Goal: Task Accomplishment & Management: Complete application form

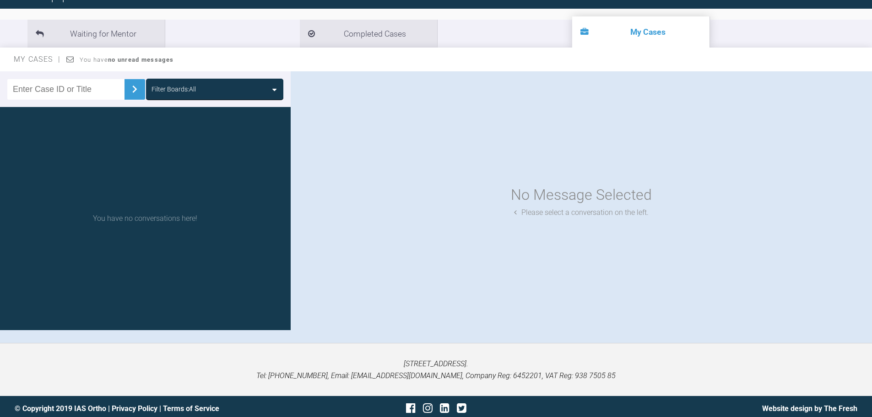
scroll to position [92, 0]
click at [100, 93] on input "text" at bounding box center [65, 89] width 117 height 21
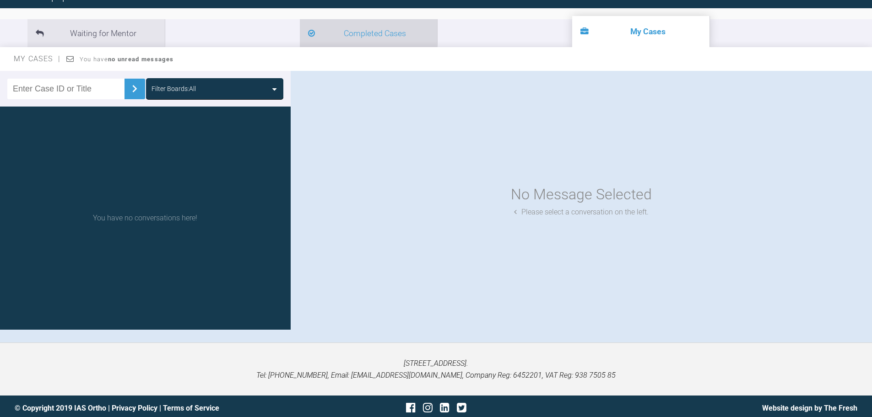
click at [300, 28] on li "Completed Cases" at bounding box center [368, 33] width 137 height 28
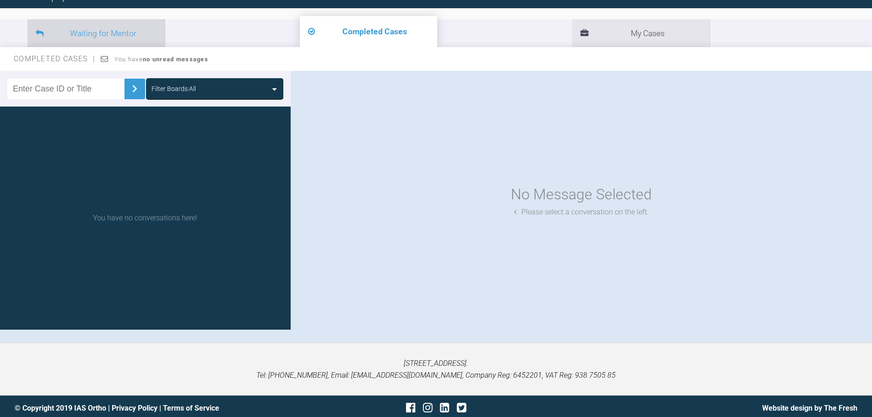
click at [102, 37] on li "Waiting for Mentor" at bounding box center [95, 33] width 137 height 28
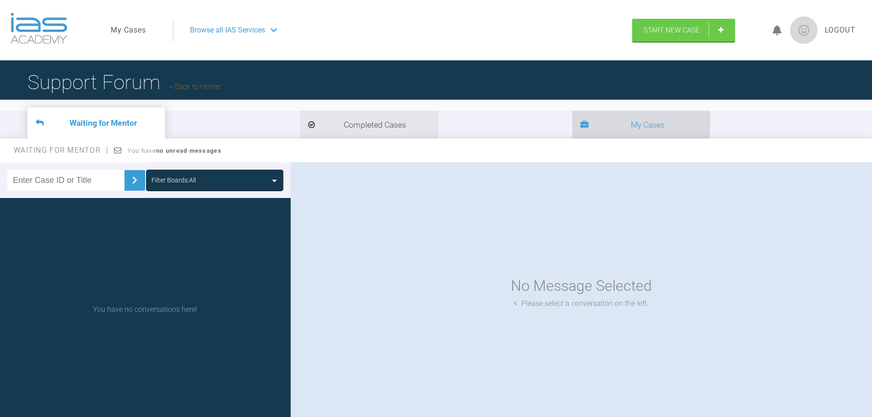
click at [572, 129] on li "My Cases" at bounding box center [640, 125] width 137 height 28
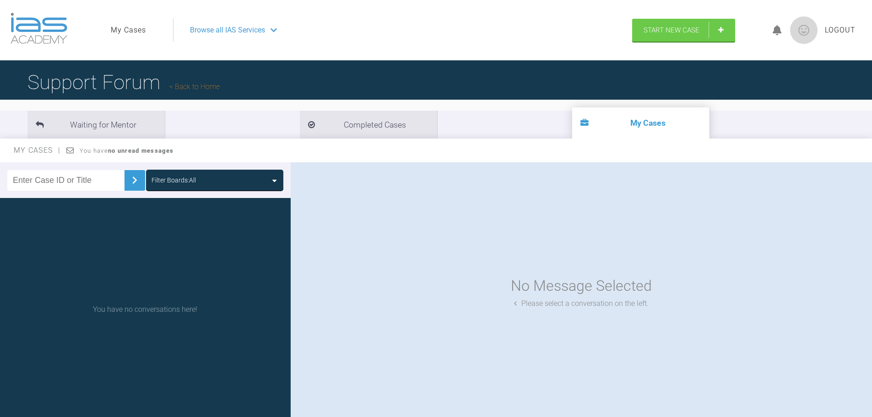
click at [212, 81] on h1 "Support Forum Back to Home" at bounding box center [123, 82] width 192 height 32
click at [212, 88] on link "Back to Home" at bounding box center [194, 86] width 50 height 9
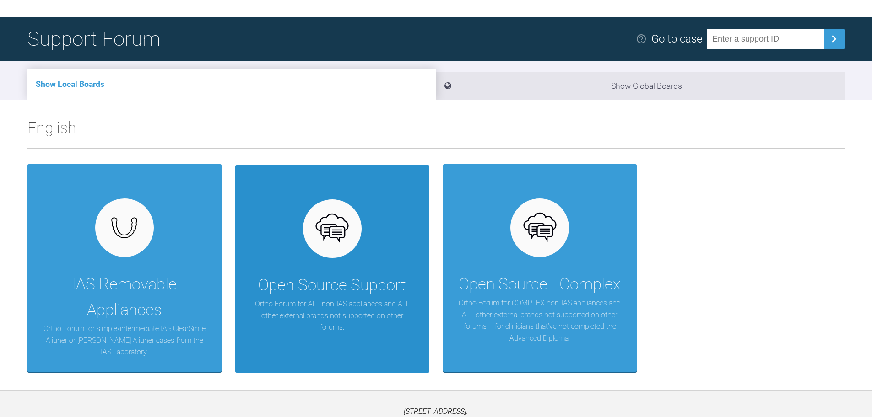
scroll to position [95, 0]
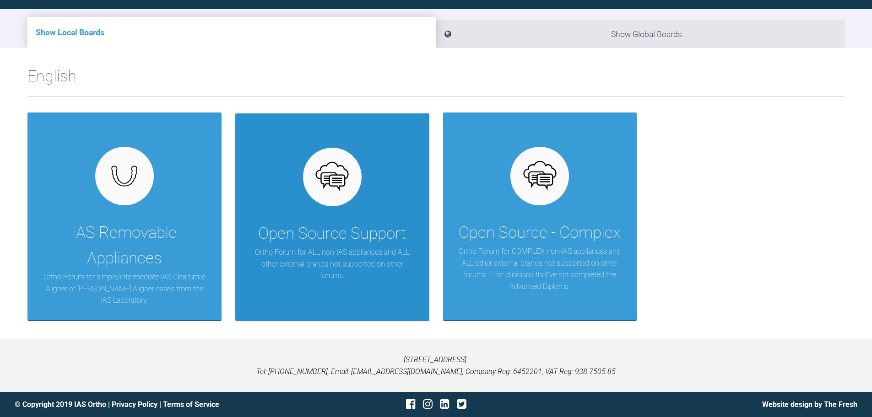
click at [321, 293] on div "Open Source Support Ortho Forum for ALL non-IAS appliances and ALL other extern…" at bounding box center [332, 218] width 194 height 208
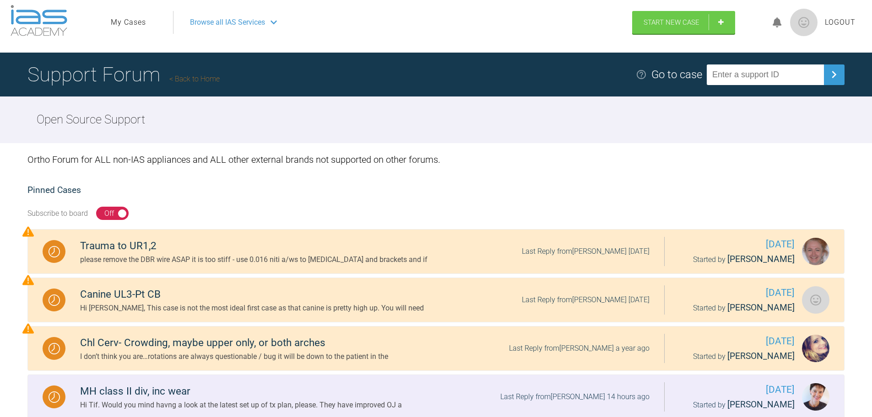
scroll to position [3, 0]
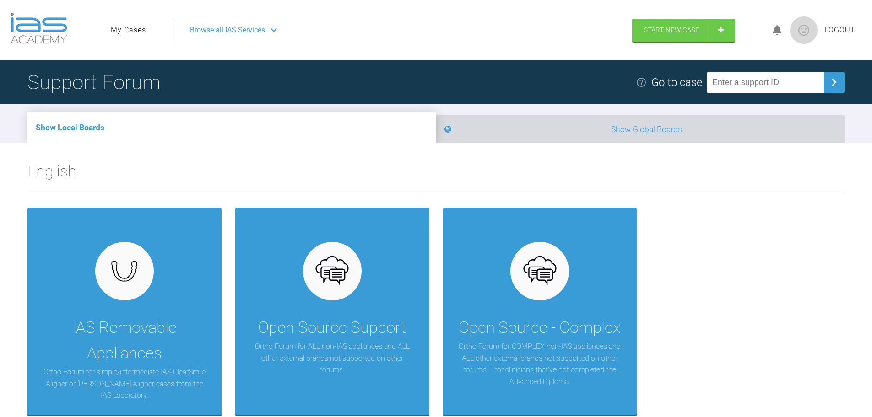
click at [577, 136] on li "Show Global Boards" at bounding box center [640, 129] width 409 height 28
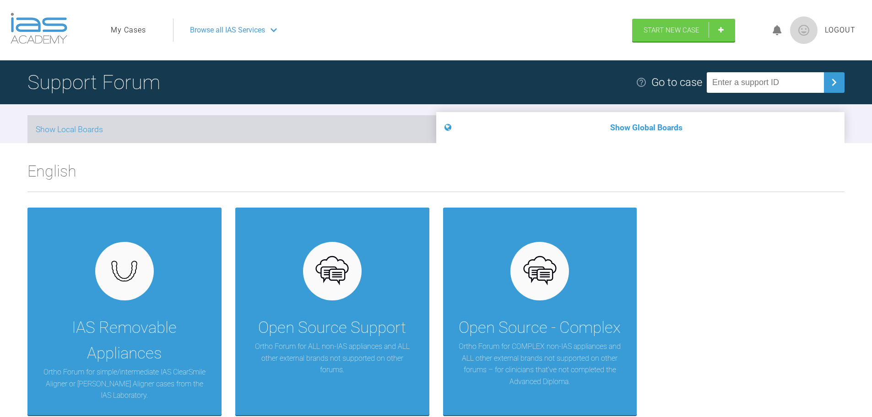
click at [224, 127] on li "Show Local Boards" at bounding box center [231, 129] width 409 height 28
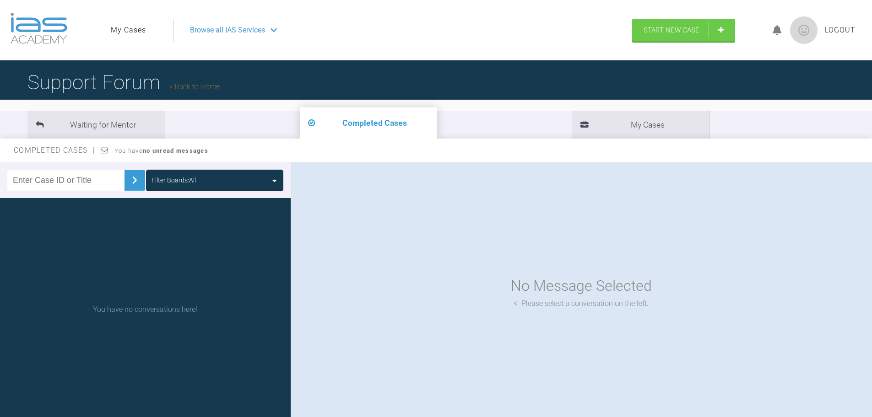
scroll to position [92, 0]
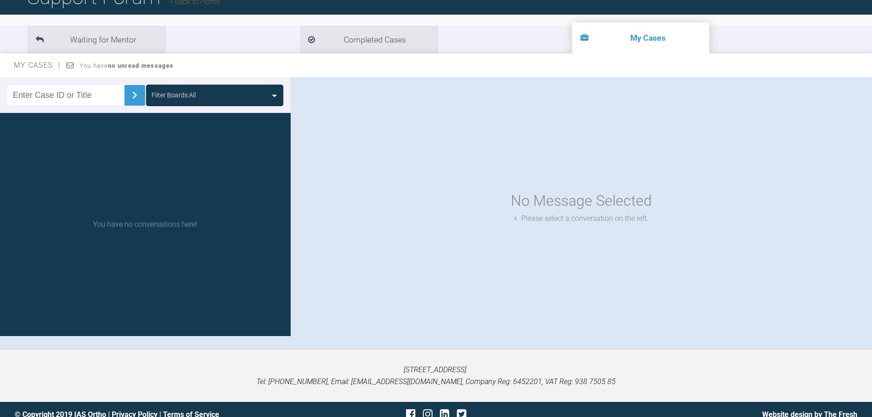
scroll to position [95, 0]
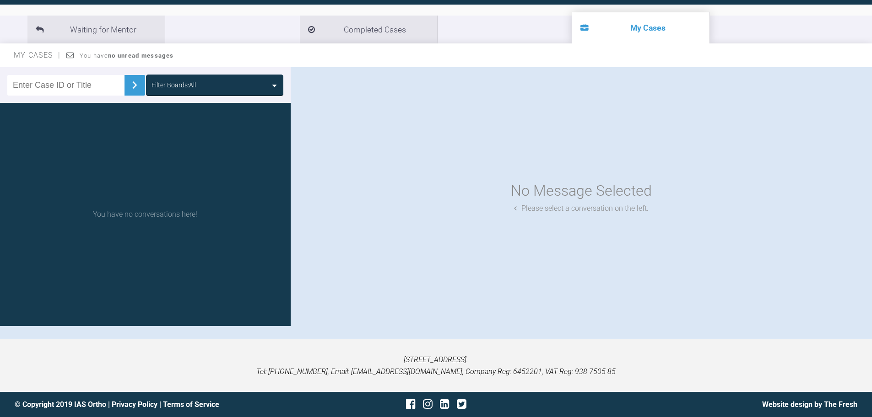
click at [233, 213] on div "You have no conversations here!" at bounding box center [145, 214] width 291 height 223
click at [94, 85] on input "text" at bounding box center [65, 85] width 117 height 21
click at [80, 58] on span "You have no unread messages" at bounding box center [127, 55] width 94 height 7
click at [50, 58] on span "My Cases" at bounding box center [37, 55] width 47 height 9
click at [69, 23] on li "Waiting for Mentor" at bounding box center [95, 30] width 137 height 28
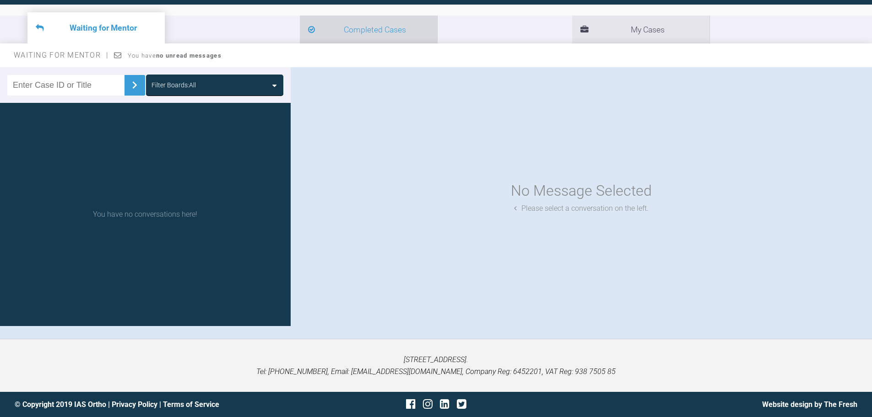
click at [300, 27] on li "Completed Cases" at bounding box center [368, 30] width 137 height 28
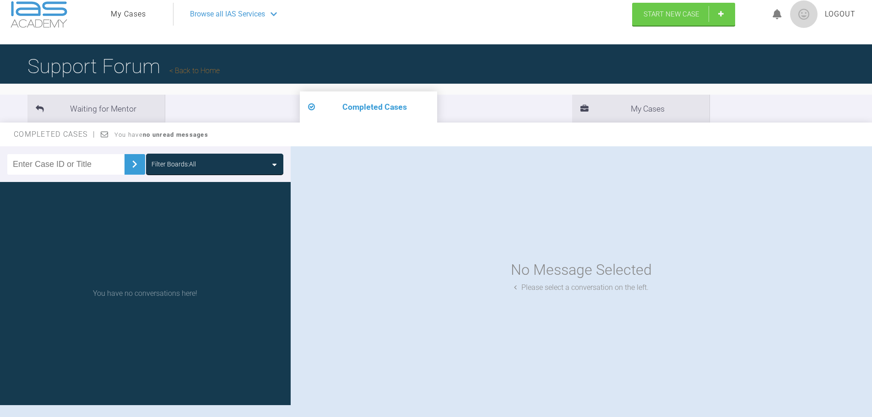
scroll to position [4, 0]
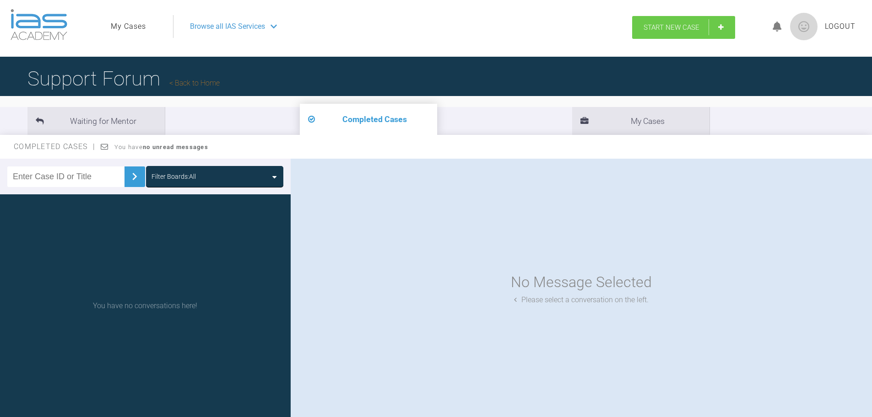
click at [691, 20] on link "Start New Case" at bounding box center [683, 27] width 103 height 23
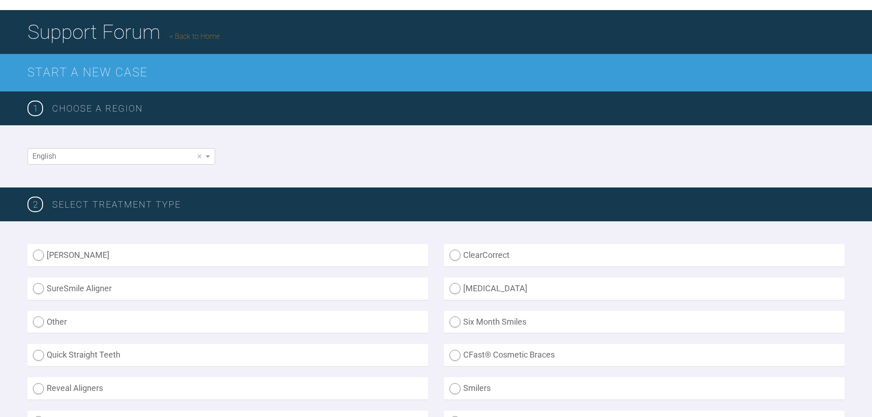
scroll to position [187, 0]
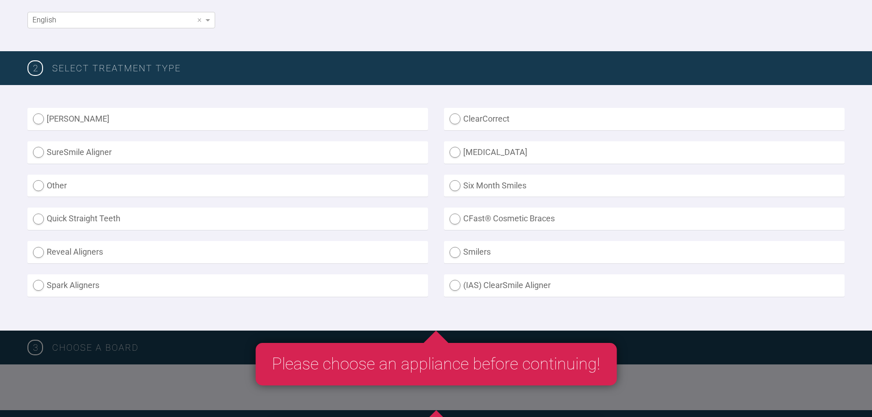
click at [475, 157] on label "Invisalign" at bounding box center [644, 152] width 401 height 22
radio input "true"
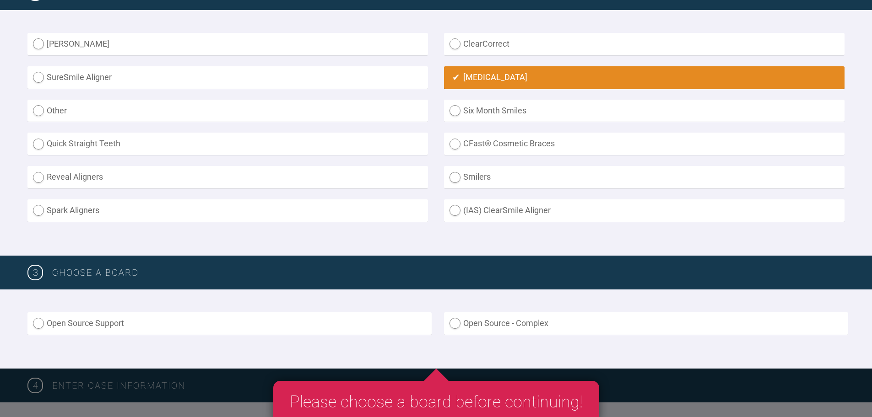
scroll to position [324, 0]
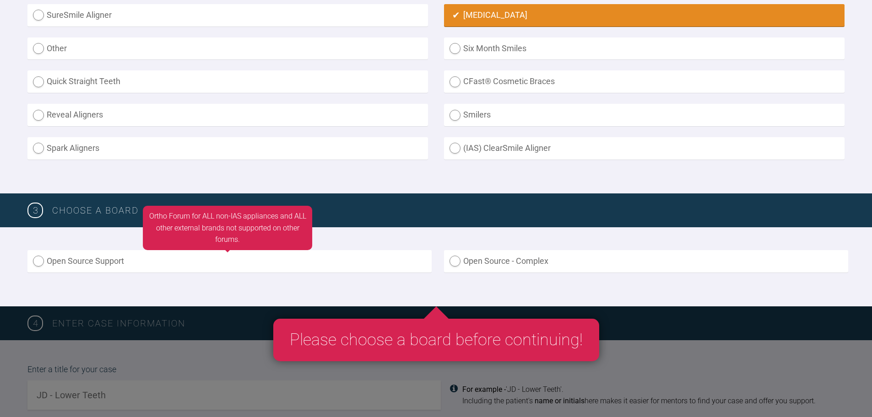
click at [76, 271] on label "Open Source Support" at bounding box center [229, 261] width 404 height 22
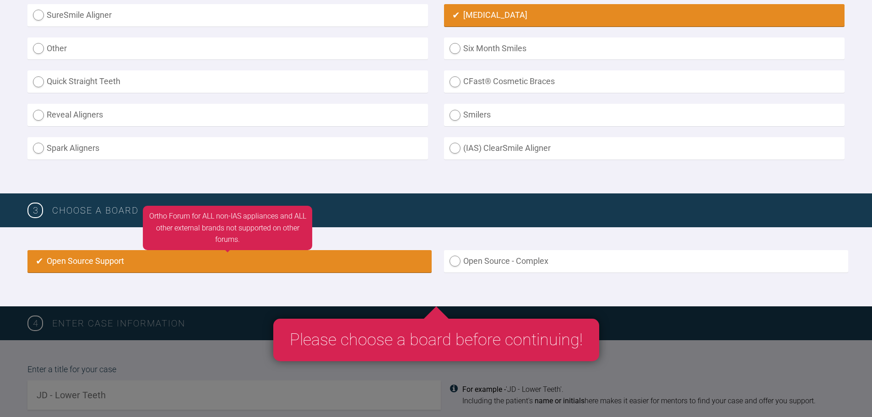
radio input "true"
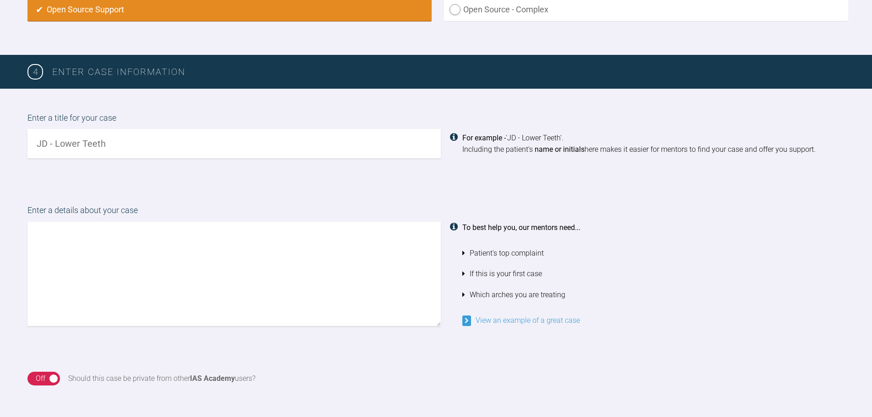
click at [176, 265] on textarea at bounding box center [233, 274] width 413 height 104
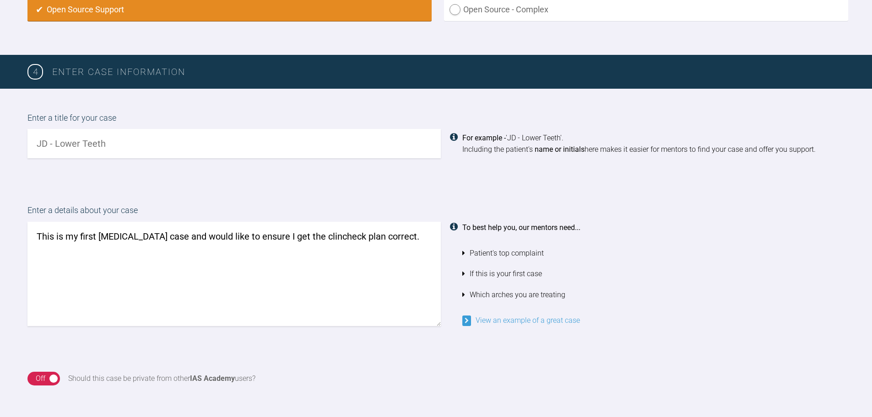
drag, startPoint x: 321, startPoint y: 237, endPoint x: 268, endPoint y: 278, distance: 67.1
click at [263, 268] on textarea "This is my first Invisalign case and would like to ensure I get the clincheck p…" at bounding box center [233, 274] width 413 height 104
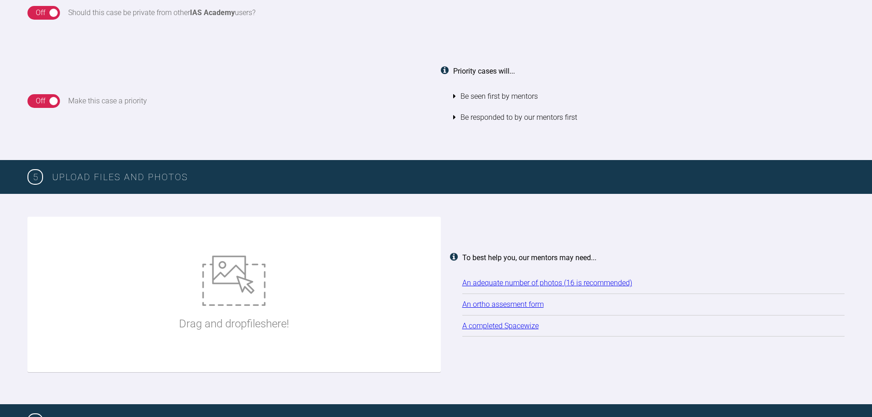
scroll to position [1034, 0]
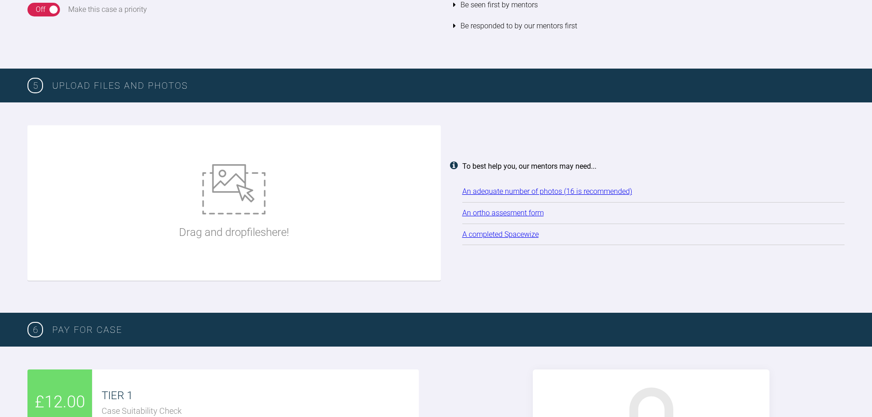
click at [597, 190] on link "An adequate number of photos (16 is recommended)" at bounding box center [547, 191] width 170 height 9
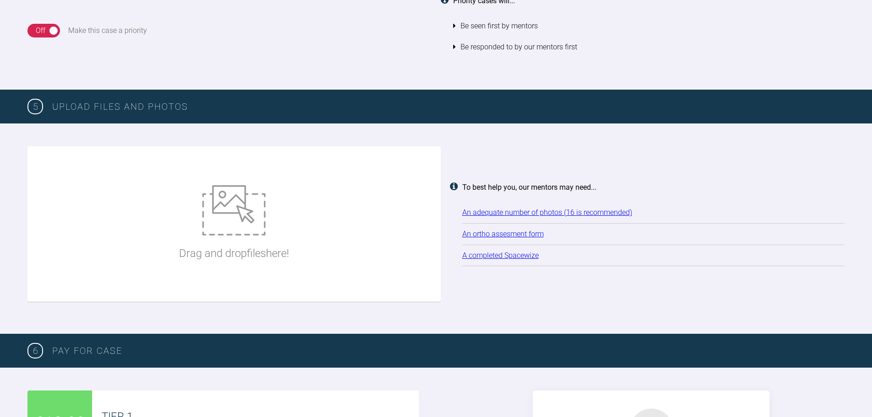
scroll to position [1000, 0]
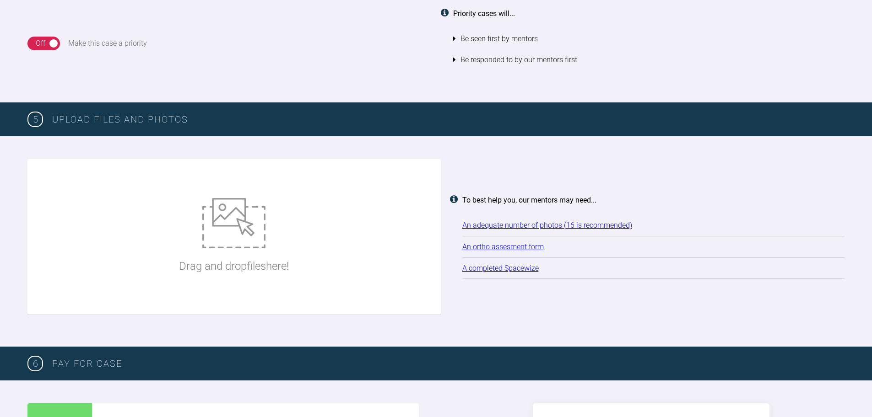
click at [490, 250] on link "An ortho assesment form" at bounding box center [502, 247] width 81 height 9
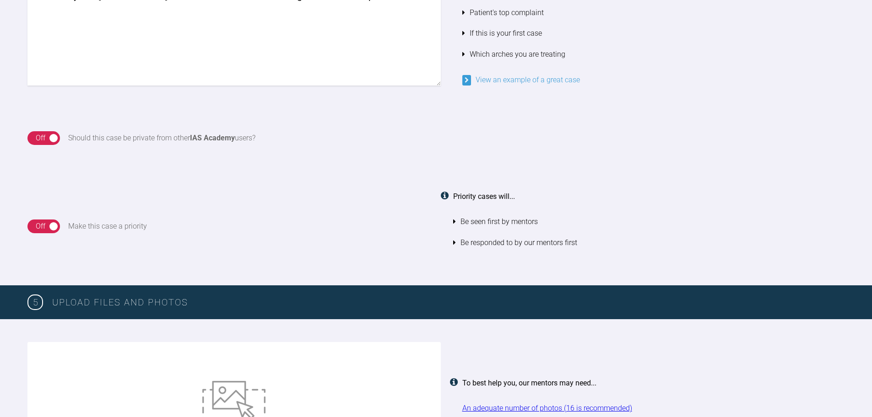
scroll to position [771, 0]
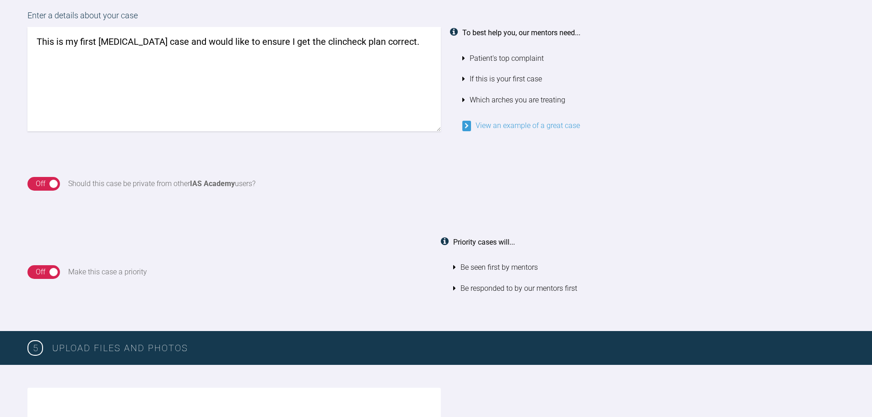
click at [464, 78] on li "If this is your first case" at bounding box center [653, 79] width 383 height 21
click at [496, 79] on li "If this is your first case" at bounding box center [653, 79] width 383 height 21
click at [321, 40] on textarea "This is my first Invisalign case and would like to ensure I get the clincheck p…" at bounding box center [233, 79] width 413 height 104
click at [509, 102] on li "Which arches you are treating" at bounding box center [653, 100] width 383 height 21
click at [407, 40] on textarea "This is my first Invisalign case and would like to ensure I get the clincheck p…" at bounding box center [233, 79] width 413 height 104
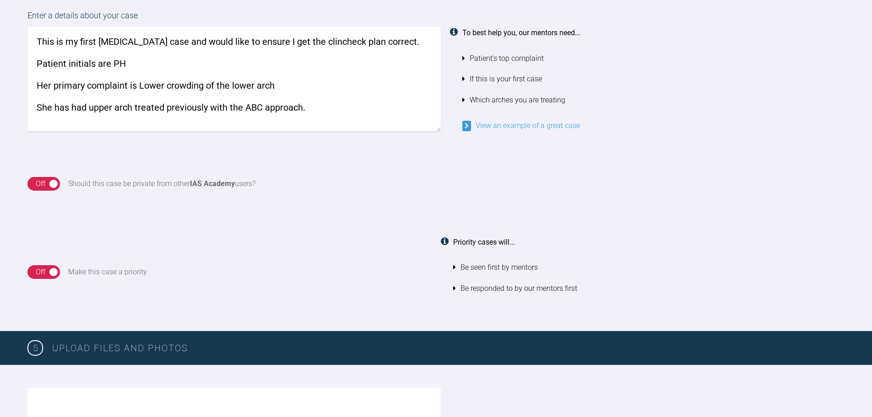
click at [358, 113] on textarea "This is my first Invisalign case and would like to ensure I get the clincheck p…" at bounding box center [233, 79] width 413 height 104
drag, startPoint x: 319, startPoint y: 42, endPoint x: 287, endPoint y: 72, distance: 43.4
click at [287, 72] on textarea "This is my first Invisalign case and would like to ensure I get the clincheck p…" at bounding box center [233, 79] width 413 height 104
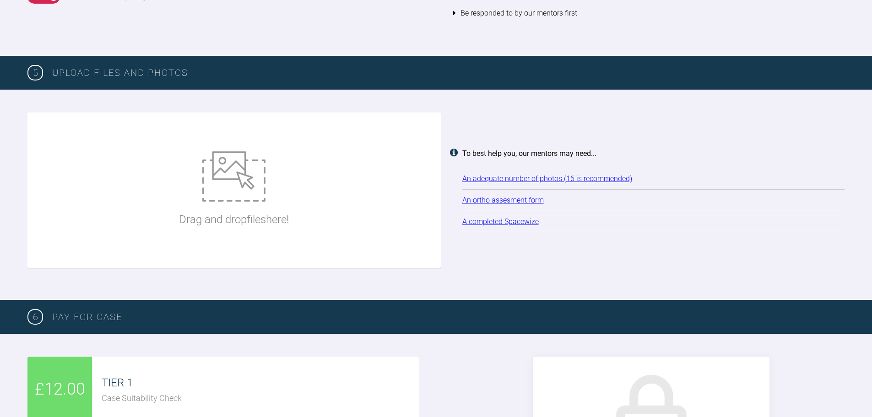
scroll to position [1046, 0]
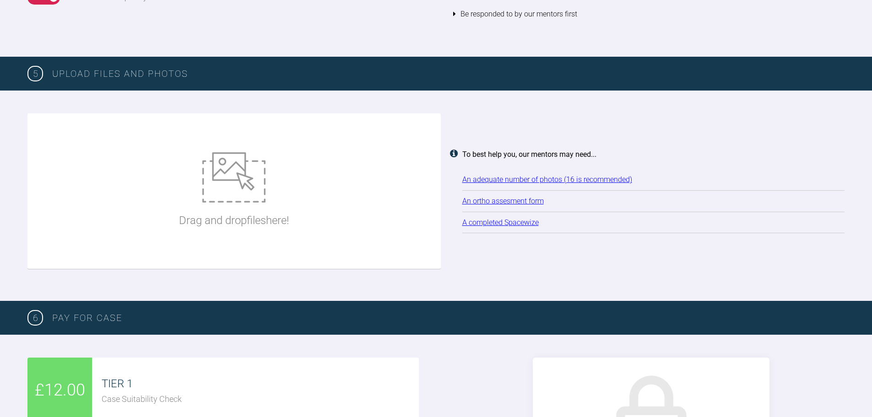
type textarea "This is my first Invisalign case and would like to ensure I get the clincheck p…"
click at [488, 224] on link "A completed Spacewize" at bounding box center [500, 222] width 76 height 9
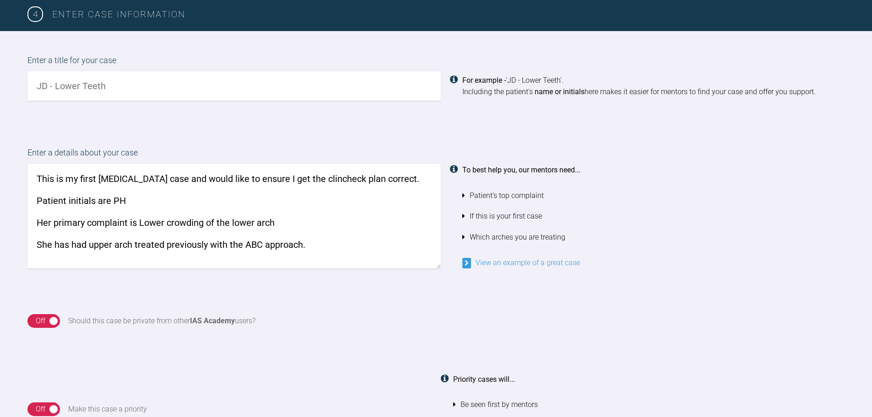
scroll to position [588, 0]
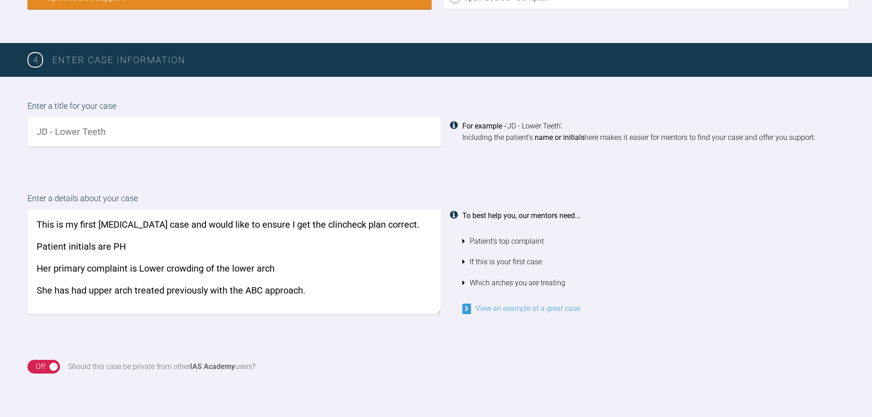
drag, startPoint x: 177, startPoint y: 2, endPoint x: 811, endPoint y: 41, distance: 635.2
click at [811, 41] on div "Open Source Support Open Source - Complex" at bounding box center [436, 3] width 872 height 79
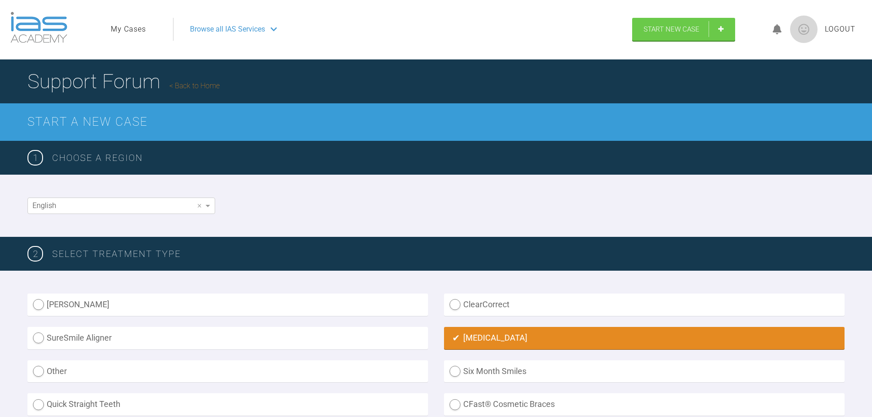
scroll to position [0, 0]
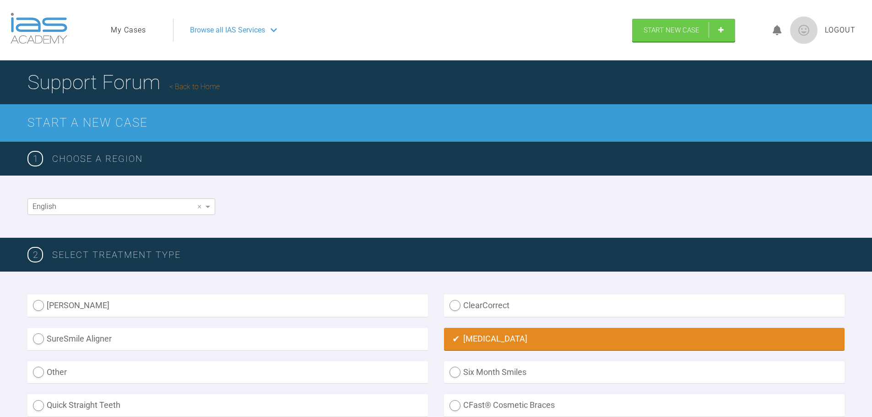
click at [113, 27] on link "My Cases" at bounding box center [128, 30] width 35 height 12
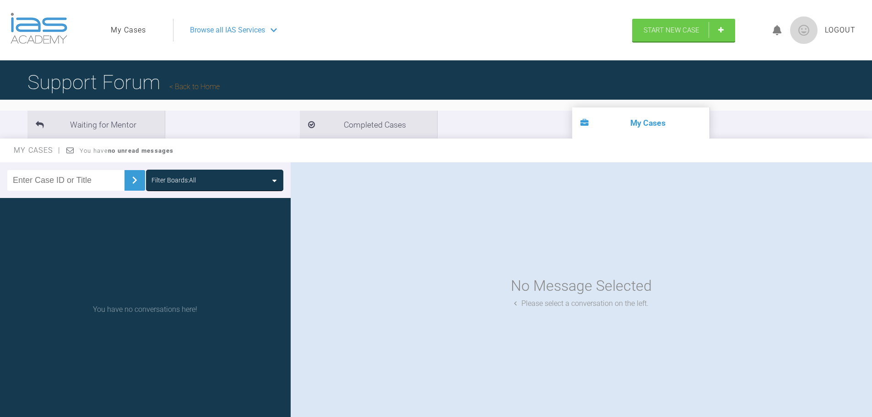
click at [67, 29] on img at bounding box center [39, 28] width 57 height 31
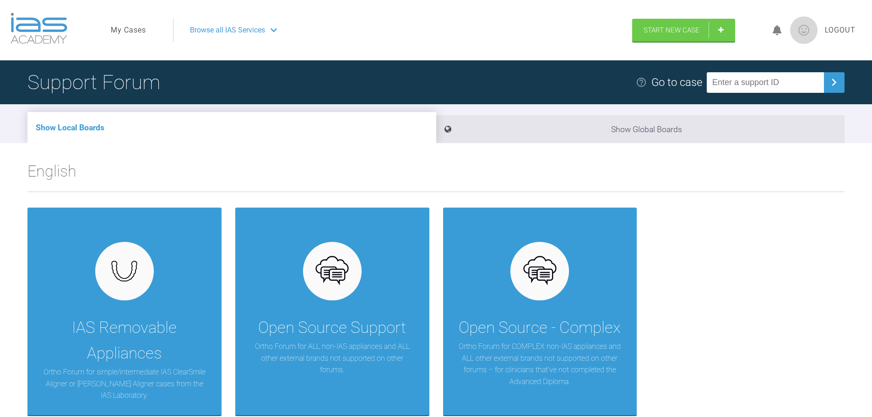
click at [138, 30] on link "My Cases" at bounding box center [128, 30] width 35 height 12
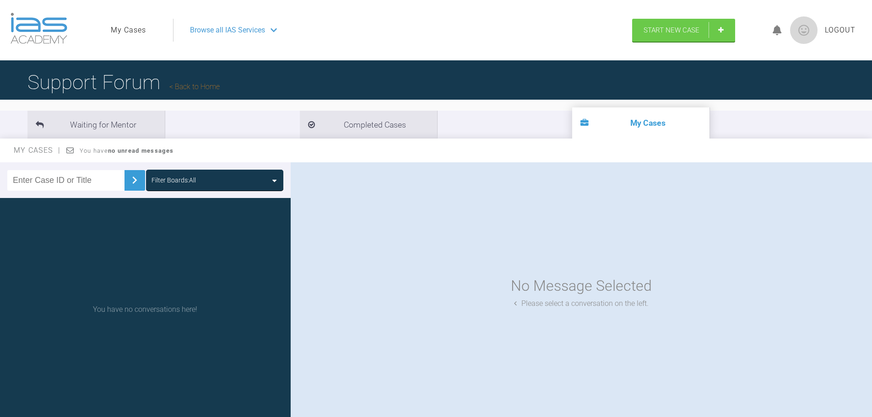
click at [223, 25] on div "Browse all IAS Services" at bounding box center [399, 30] width 434 height 23
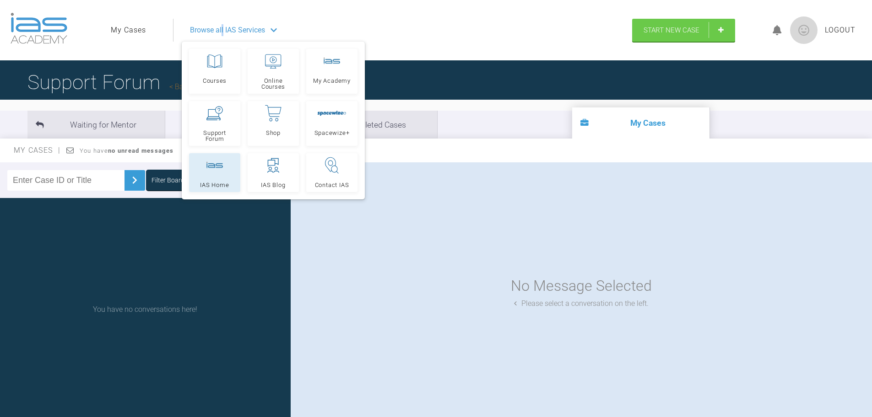
click at [212, 181] on link "IAS Home" at bounding box center [214, 172] width 51 height 39
